Goal: Navigation & Orientation: Find specific page/section

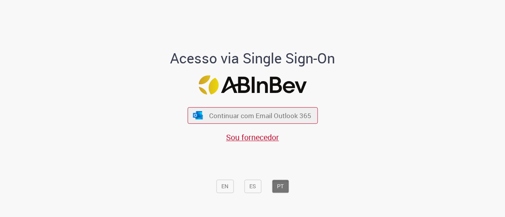
click at [219, 117] on span "Continuar com Email Outlook 365" at bounding box center [260, 115] width 102 height 9
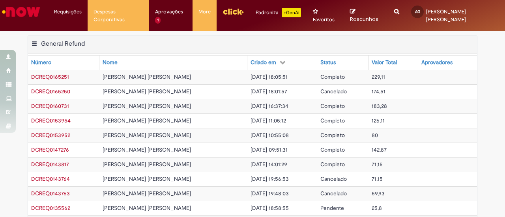
click at [21, 13] on img "Ir para a Homepage" at bounding box center [21, 12] width 41 height 16
